Goal: Information Seeking & Learning: Understand process/instructions

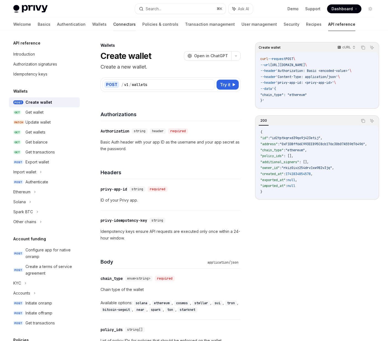
click at [113, 24] on link "Connectors" at bounding box center [124, 24] width 22 height 13
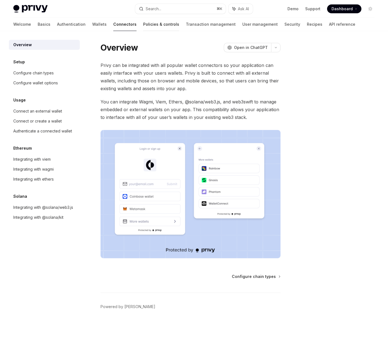
click at [143, 26] on link "Policies & controls" at bounding box center [161, 24] width 36 height 13
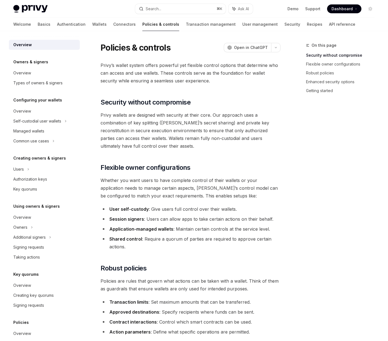
scroll to position [48, 0]
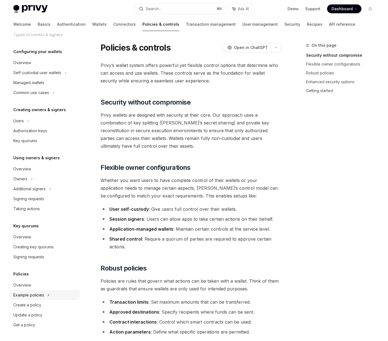
click at [16, 290] on div "Example policies" at bounding box center [44, 295] width 71 height 10
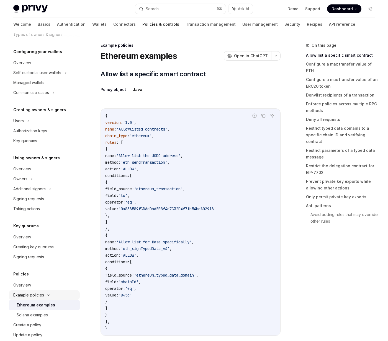
scroll to position [68, 0]
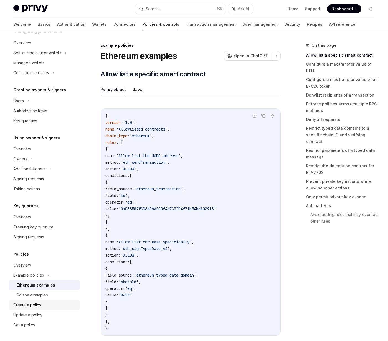
click at [25, 304] on div "Create a policy" at bounding box center [27, 305] width 28 height 7
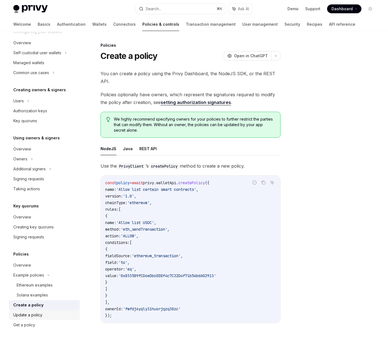
click at [27, 317] on div "Update a policy" at bounding box center [27, 315] width 29 height 7
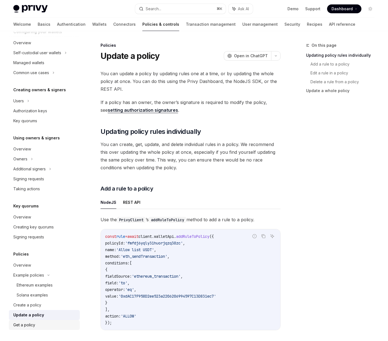
click at [27, 323] on div "Get a policy" at bounding box center [24, 325] width 22 height 7
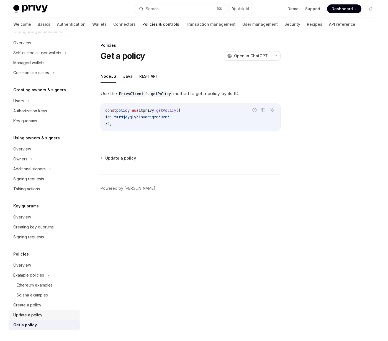
click at [27, 319] on link "Update a policy" at bounding box center [44, 315] width 71 height 10
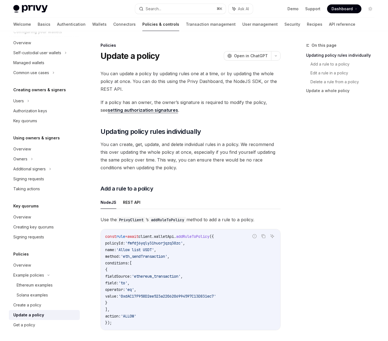
click at [30, 315] on div "Update a policy" at bounding box center [28, 315] width 31 height 7
click at [35, 310] on link "Update a policy" at bounding box center [44, 315] width 71 height 10
click at [36, 307] on div "Create a policy" at bounding box center [27, 305] width 28 height 7
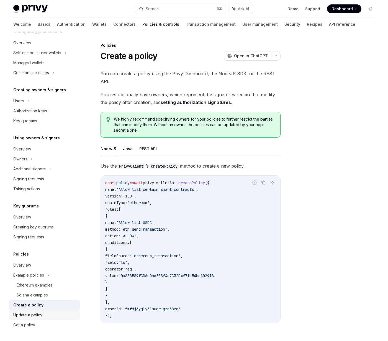
click at [31, 315] on div "Update a policy" at bounding box center [27, 315] width 29 height 7
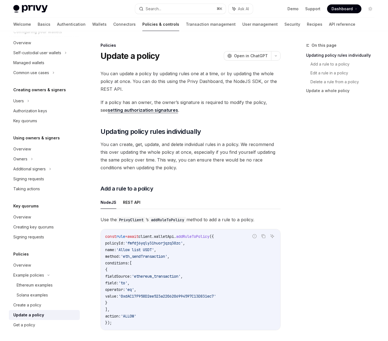
click at [31, 318] on div "Update a policy" at bounding box center [28, 315] width 31 height 7
click at [30, 326] on div "Get a policy" at bounding box center [24, 325] width 22 height 7
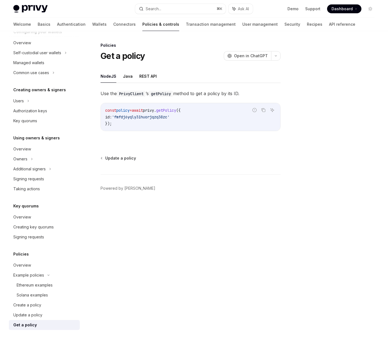
click at [132, 207] on footer "Powered by [PERSON_NAME]" at bounding box center [190, 198] width 180 height 48
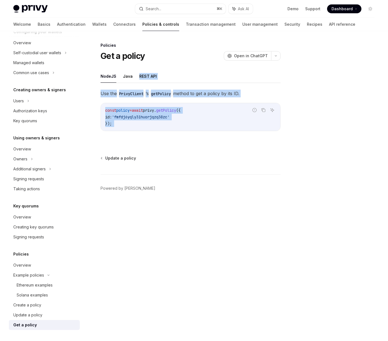
drag, startPoint x: 167, startPoint y: 146, endPoint x: 136, endPoint y: 72, distance: 80.4
click at [136, 72] on div "Policies Get a policy OpenAI Open in ChatGPT OpenAI Open in ChatGPT NodeJS Java…" at bounding box center [139, 191] width 286 height 299
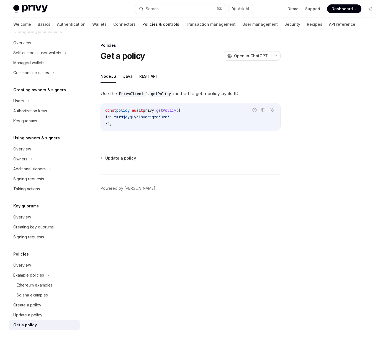
click at [133, 85] on div "NodeJS Java REST API Use the PrivyClient ’s getPolicy method to get a policy by…" at bounding box center [190, 105] width 180 height 70
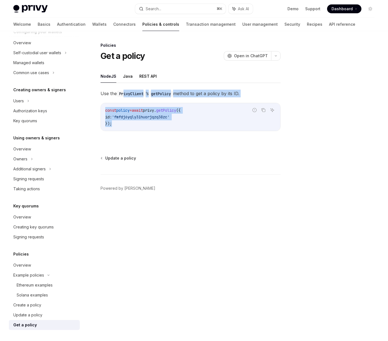
drag, startPoint x: 144, startPoint y: 133, endPoint x: 125, endPoint y: 96, distance: 42.0
click at [125, 96] on div "Use the PrivyClient ’s getPolicy method to get a policy by its ID. Report incor…" at bounding box center [190, 115] width 180 height 50
click at [125, 96] on code "PrivyClient" at bounding box center [131, 94] width 29 height 6
drag, startPoint x: 125, startPoint y: 96, endPoint x: 149, endPoint y: 130, distance: 41.6
click at [149, 130] on div "Use the PrivyClient ’s getPolicy method to get a policy by its ID. Report incor…" at bounding box center [190, 115] width 180 height 50
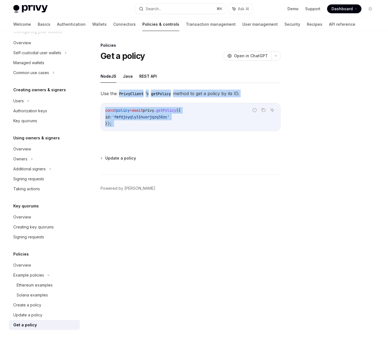
click at [149, 130] on div "const policy = await privy . getPolicy ({ id: 'fmfdj6yqly31huorjqzq38zc' });" at bounding box center [190, 117] width 179 height 28
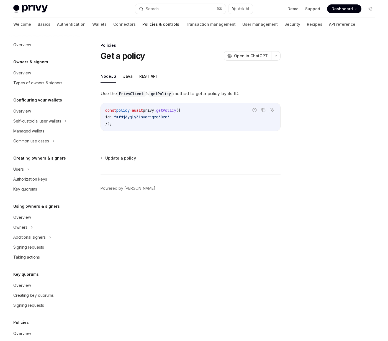
type textarea "*"
